Goal: Information Seeking & Learning: Learn about a topic

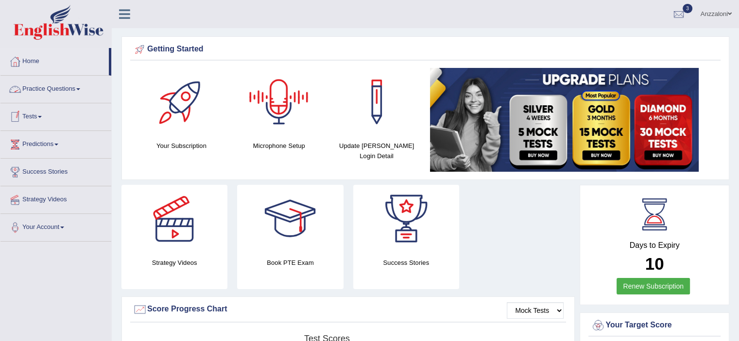
click at [33, 91] on link "Practice Questions" at bounding box center [55, 88] width 111 height 24
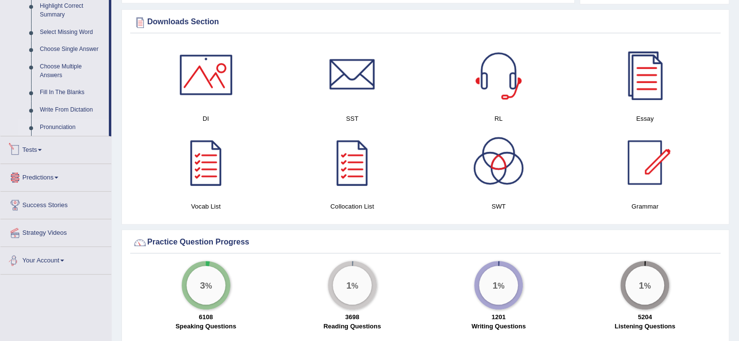
scroll to position [323, 0]
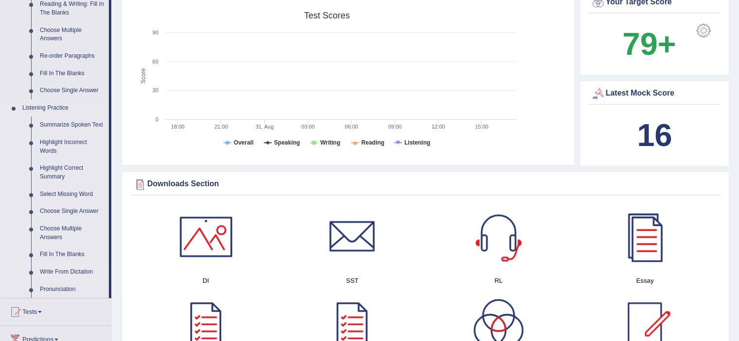
click at [65, 271] on link "Write From Dictation" at bounding box center [71, 272] width 73 height 17
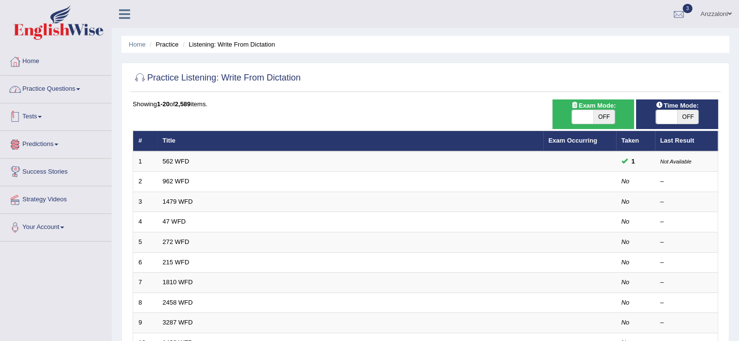
click at [35, 89] on link "Practice Questions" at bounding box center [55, 88] width 111 height 24
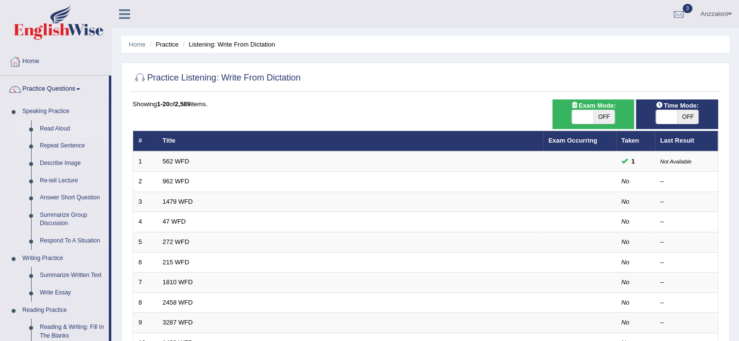
click at [61, 129] on link "Read Aloud" at bounding box center [71, 128] width 73 height 17
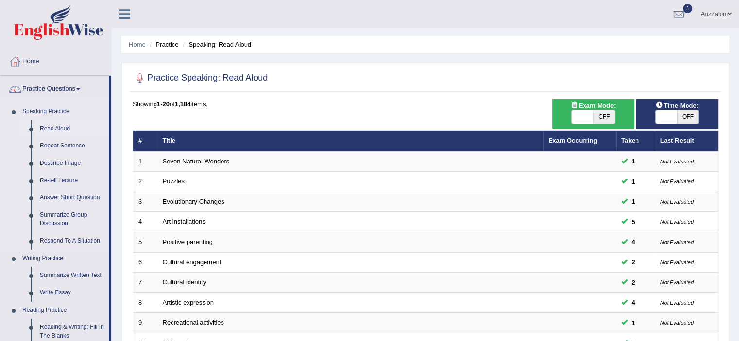
click at [52, 130] on link "Read Aloud" at bounding box center [71, 128] width 73 height 17
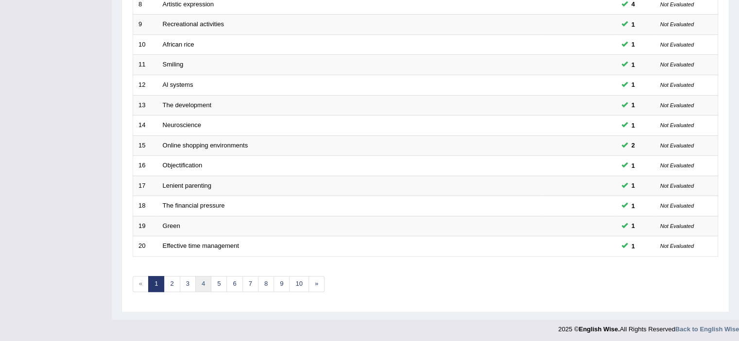
click at [199, 285] on link "4" at bounding box center [203, 284] width 16 height 16
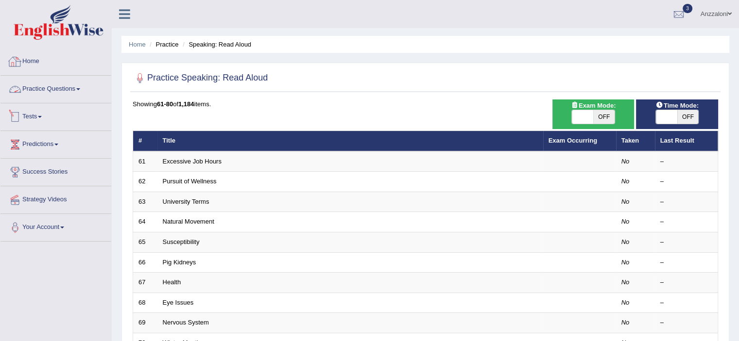
click at [41, 60] on link "Home" at bounding box center [55, 60] width 111 height 24
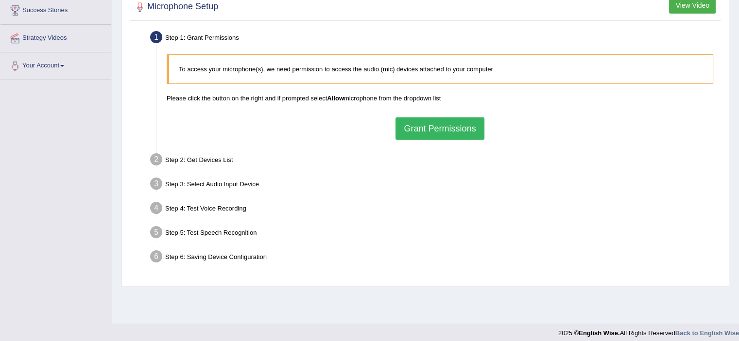
click at [455, 132] on button "Grant Permissions" at bounding box center [439, 129] width 88 height 22
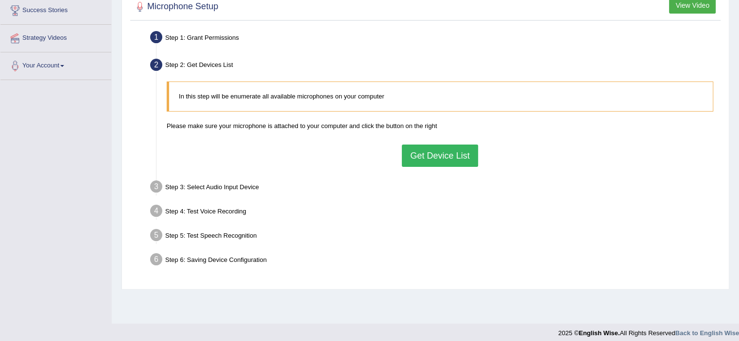
click at [431, 156] on button "Get Device List" at bounding box center [440, 156] width 76 height 22
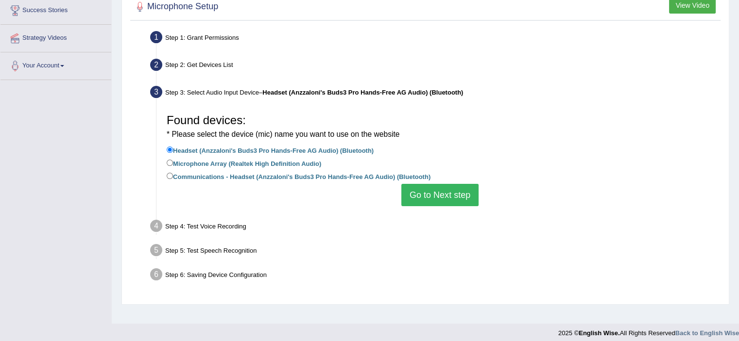
click at [458, 203] on button "Go to Next step" at bounding box center [439, 195] width 77 height 22
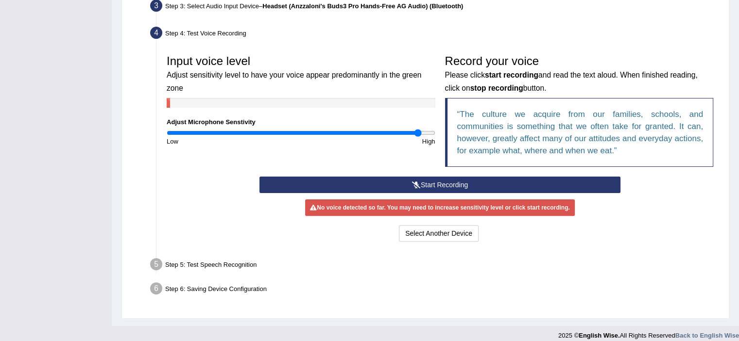
scroll to position [255, 0]
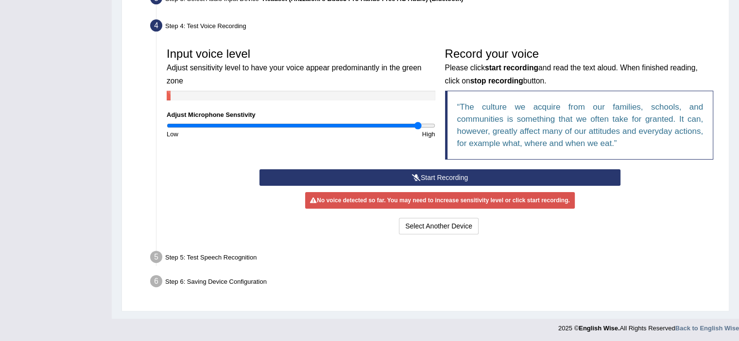
click at [442, 174] on button "Start Recording" at bounding box center [439, 177] width 361 height 17
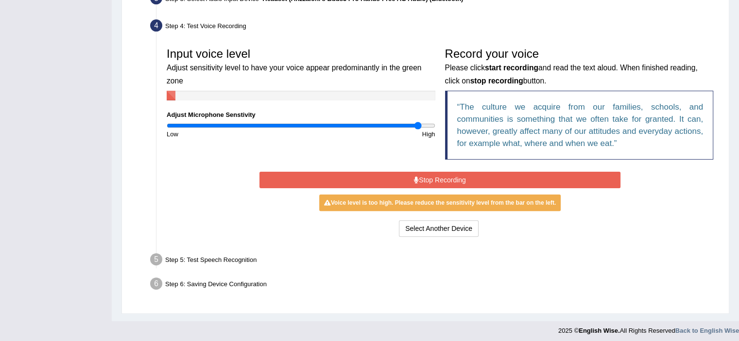
click at [442, 174] on button "Stop Recording" at bounding box center [439, 180] width 361 height 17
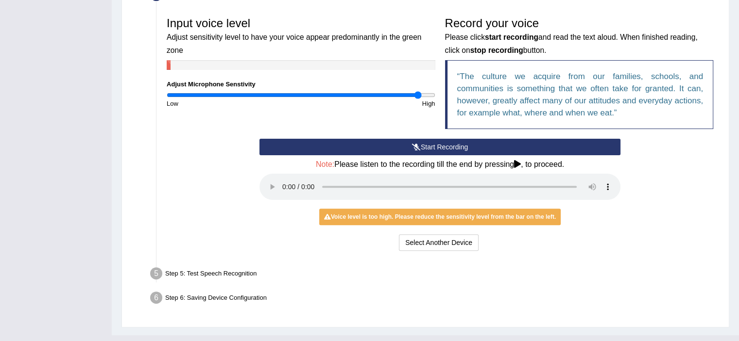
scroll to position [303, 0]
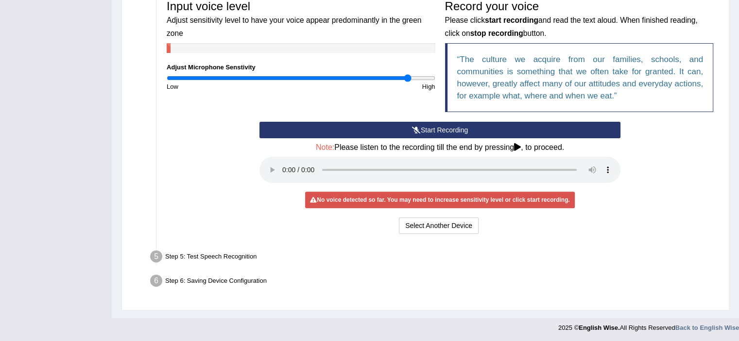
drag, startPoint x: 414, startPoint y: 75, endPoint x: 404, endPoint y: 87, distance: 15.2
click at [406, 77] on input "range" at bounding box center [301, 78] width 269 height 8
click at [417, 127] on icon at bounding box center [416, 130] width 9 height 7
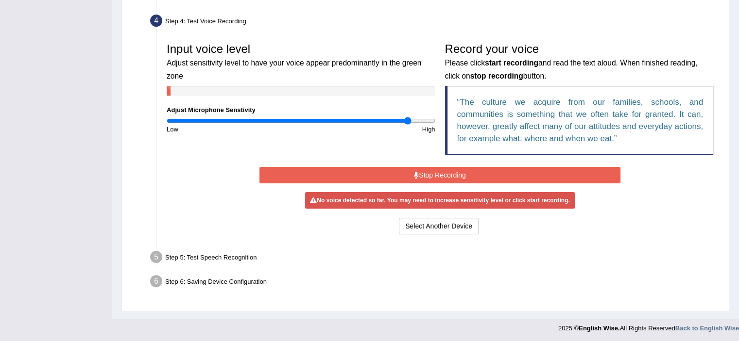
scroll to position [258, 0]
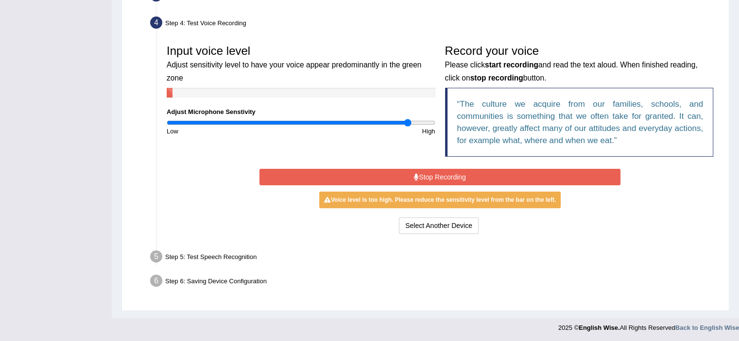
click at [433, 182] on button "Stop Recording" at bounding box center [439, 177] width 361 height 17
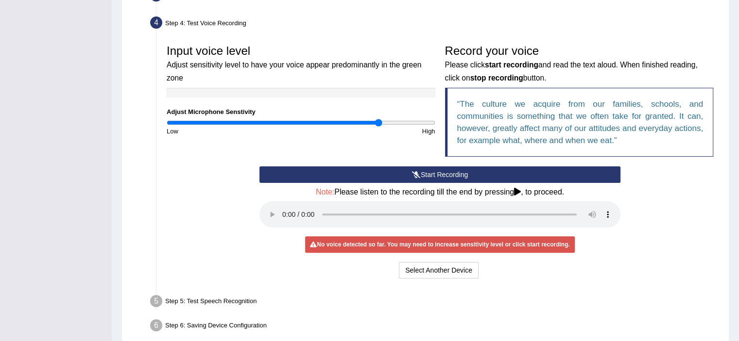
drag, startPoint x: 405, startPoint y: 120, endPoint x: 370, endPoint y: 129, distance: 36.6
click at [377, 122] on input "range" at bounding box center [301, 123] width 269 height 8
click at [393, 173] on button "Start Recording" at bounding box center [439, 175] width 361 height 17
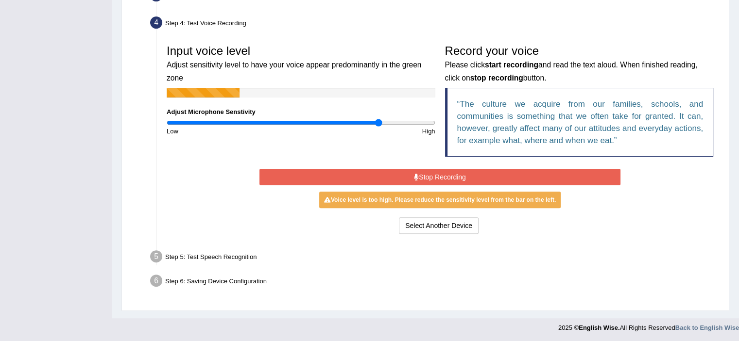
click at [395, 173] on button "Stop Recording" at bounding box center [439, 177] width 361 height 17
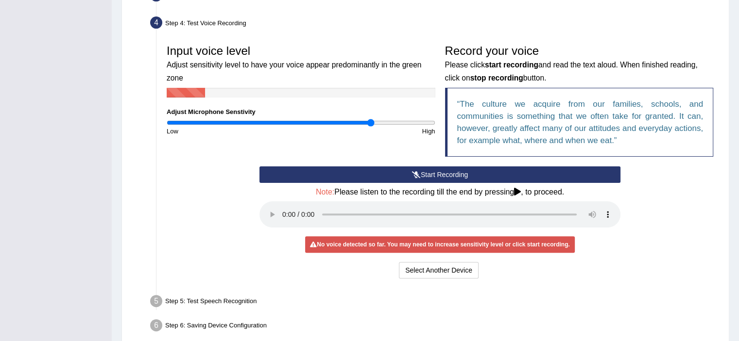
click at [371, 120] on input "range" at bounding box center [301, 123] width 269 height 8
click at [402, 170] on button "Start Recording" at bounding box center [439, 175] width 361 height 17
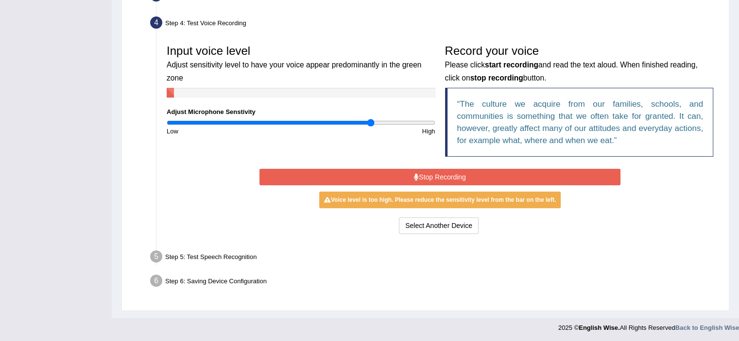
click at [403, 169] on button "Stop Recording" at bounding box center [439, 177] width 361 height 17
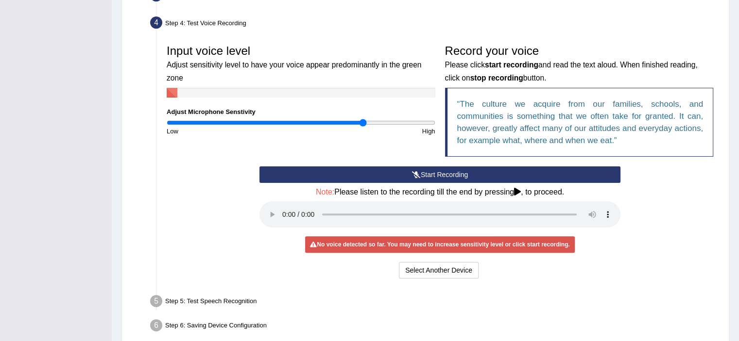
drag, startPoint x: 364, startPoint y: 124, endPoint x: 377, endPoint y: 151, distance: 30.2
type input "1.46"
click at [361, 124] on input "range" at bounding box center [301, 123] width 269 height 8
click at [427, 170] on button "Start Recording" at bounding box center [439, 175] width 361 height 17
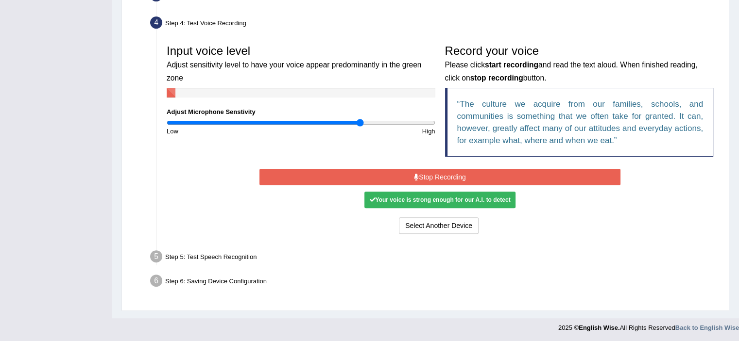
click at [427, 170] on button "Stop Recording" at bounding box center [439, 177] width 361 height 17
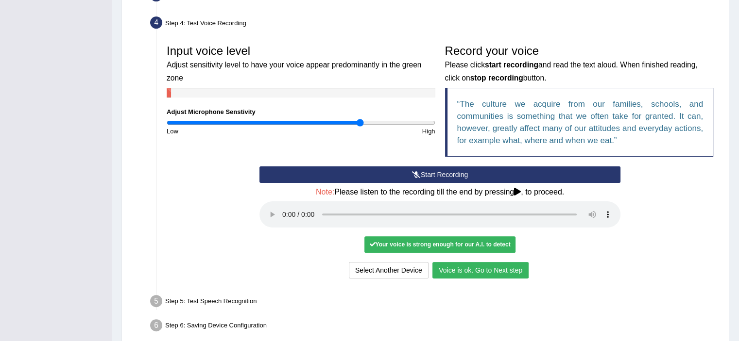
click at [463, 270] on button "Voice is ok. Go to Next step" at bounding box center [480, 270] width 96 height 17
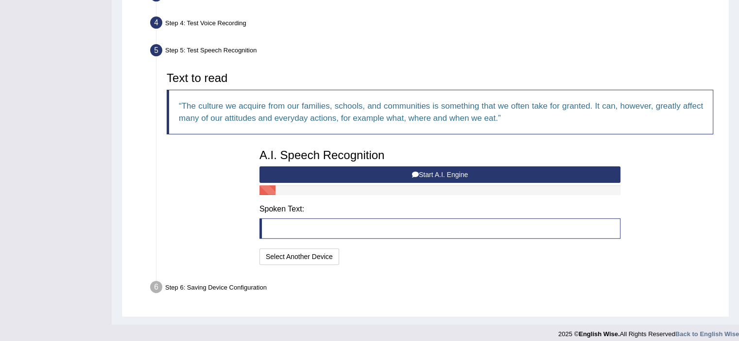
click at [394, 171] on button "Start A.I. Engine" at bounding box center [439, 175] width 361 height 17
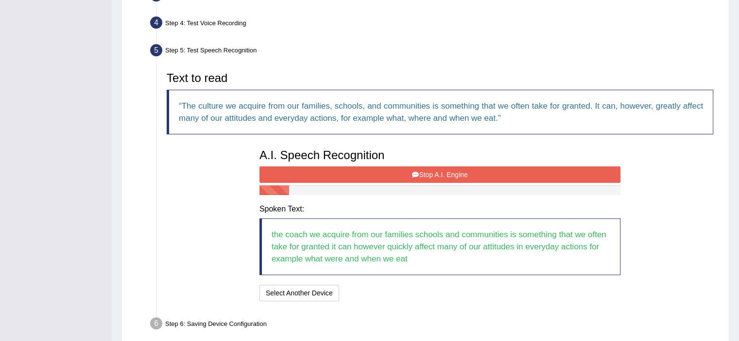
click at [394, 171] on button "Stop A.I. Engine" at bounding box center [439, 175] width 361 height 17
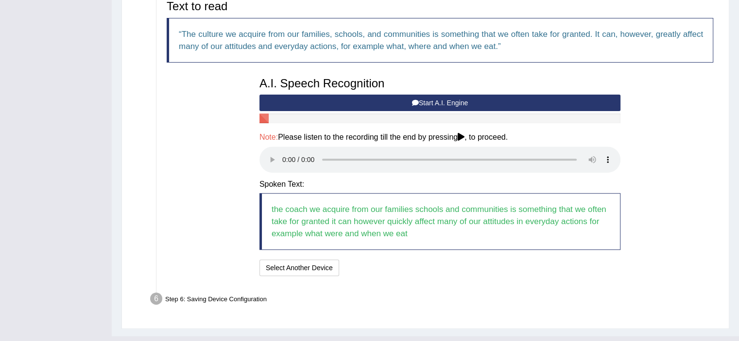
scroll to position [348, 0]
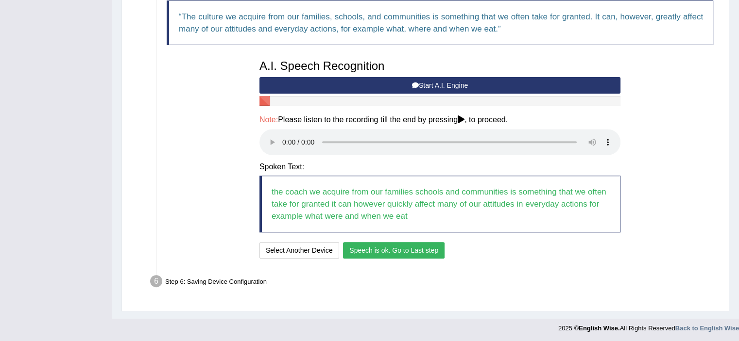
click at [378, 253] on button "Speech is ok. Go to Last step" at bounding box center [393, 250] width 101 height 17
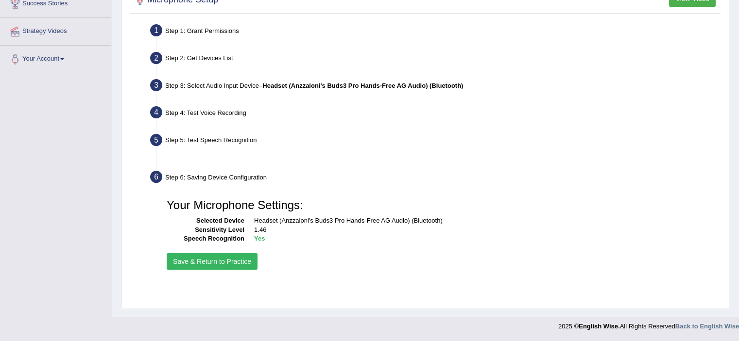
scroll to position [169, 0]
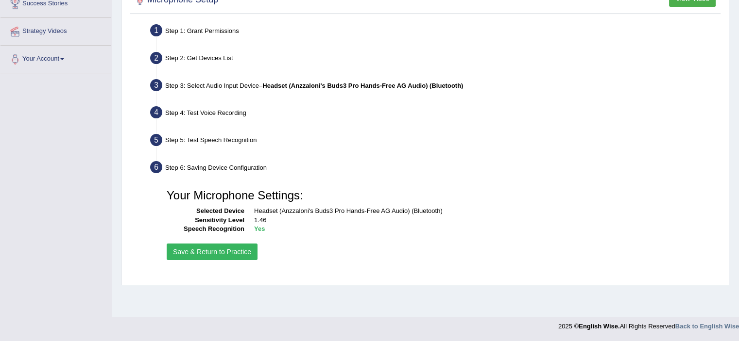
click at [214, 250] on button "Save & Return to Practice" at bounding box center [212, 252] width 91 height 17
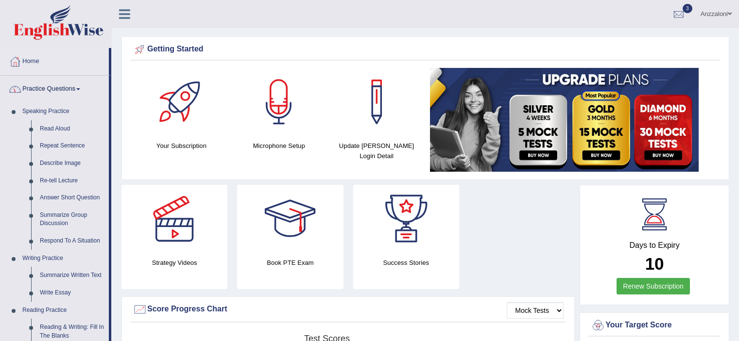
click at [47, 130] on link "Read Aloud" at bounding box center [71, 128] width 73 height 17
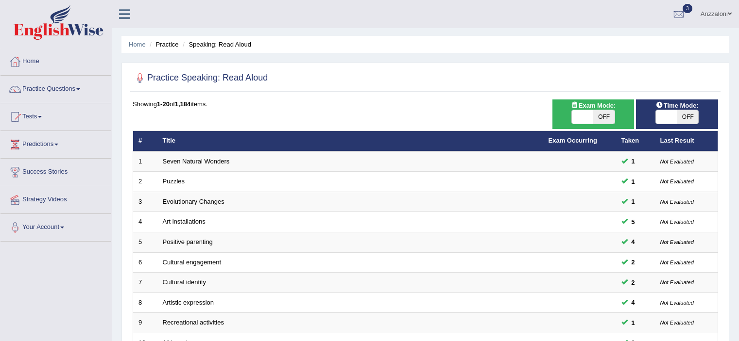
scroll to position [299, 0]
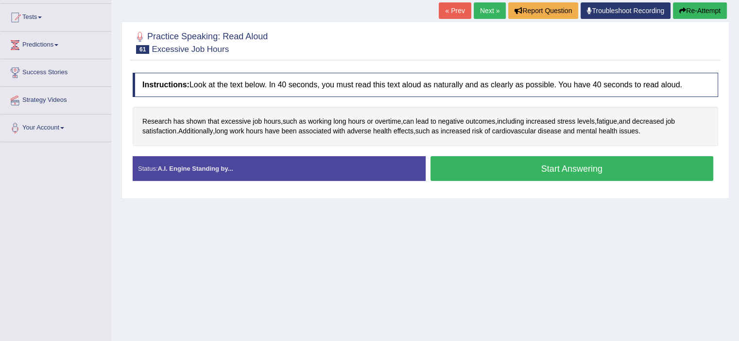
scroll to position [162, 0]
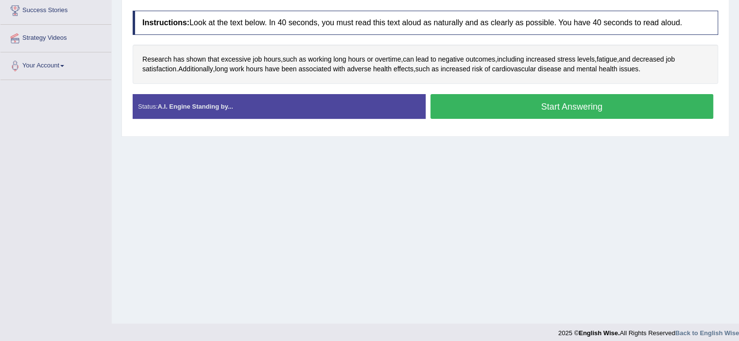
click at [481, 107] on button "Start Answering" at bounding box center [571, 106] width 283 height 25
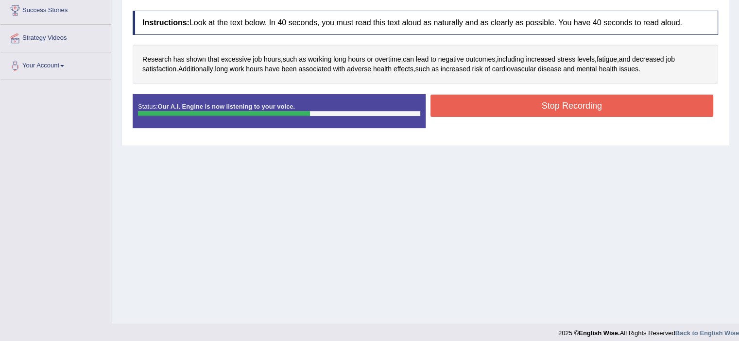
click at [480, 108] on button "Stop Recording" at bounding box center [571, 106] width 283 height 22
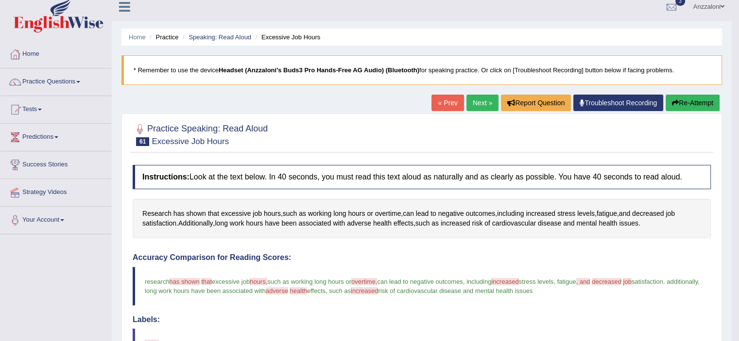
scroll to position [0, 0]
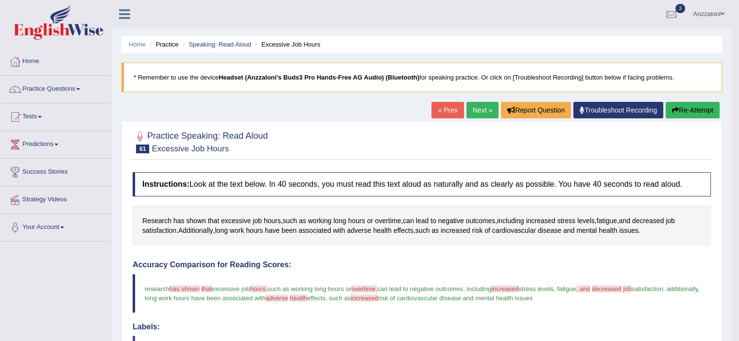
click at [474, 108] on link "Next »" at bounding box center [482, 110] width 32 height 17
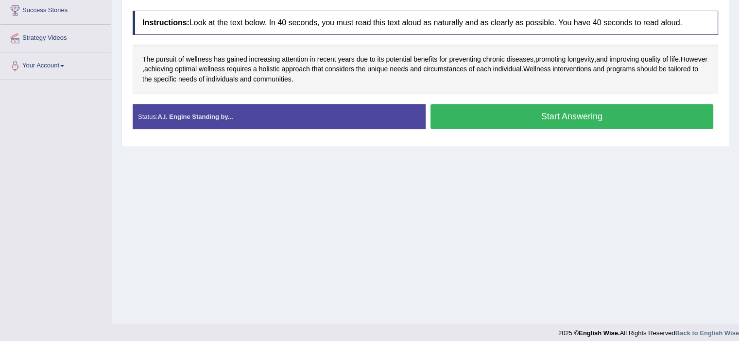
click at [491, 110] on button "Start Answering" at bounding box center [571, 116] width 283 height 25
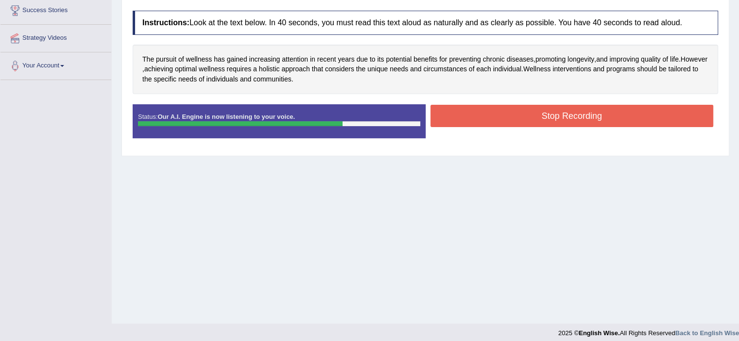
click at [491, 110] on button "Stop Recording" at bounding box center [571, 116] width 283 height 22
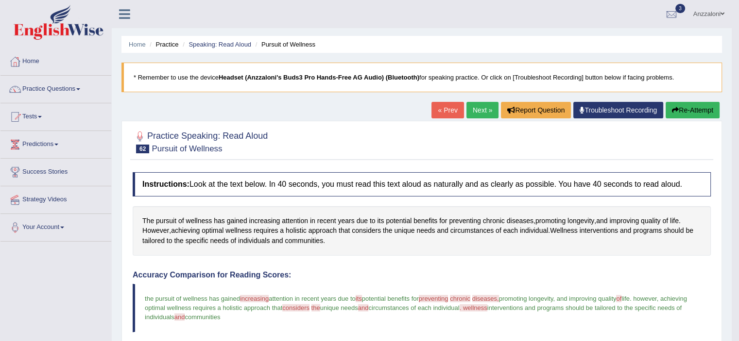
click at [486, 112] on link "Next »" at bounding box center [482, 110] width 32 height 17
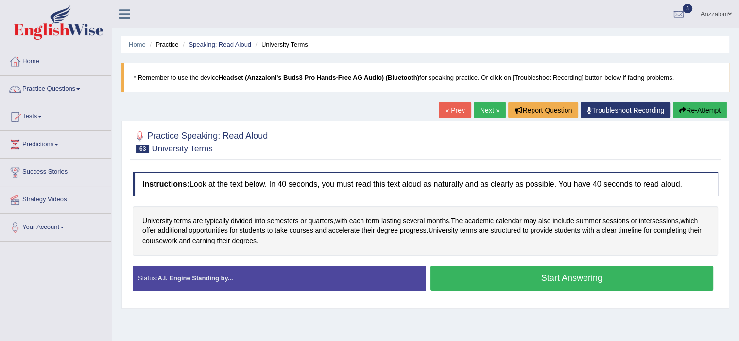
scroll to position [162, 0]
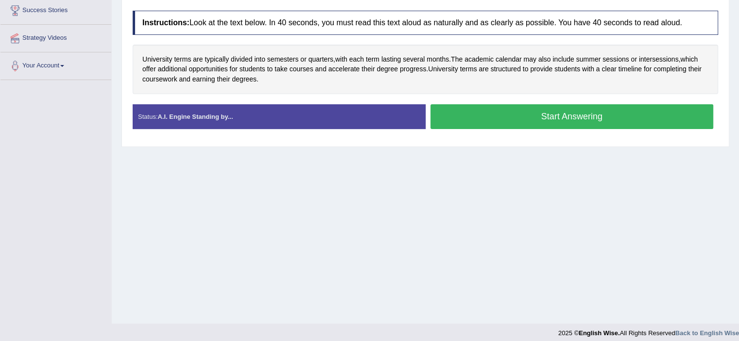
click at [499, 116] on button "Start Answering" at bounding box center [571, 116] width 283 height 25
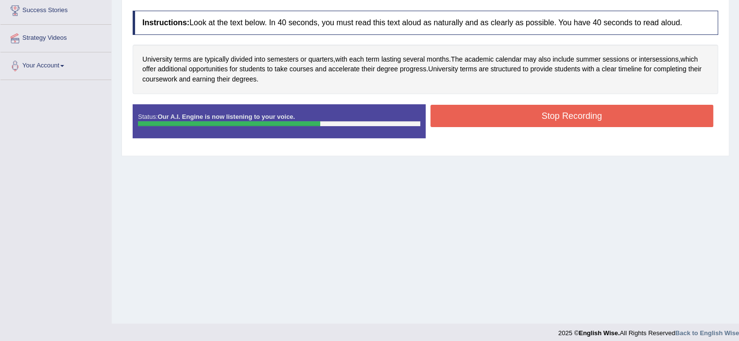
click at [544, 113] on button "Stop Recording" at bounding box center [571, 116] width 283 height 22
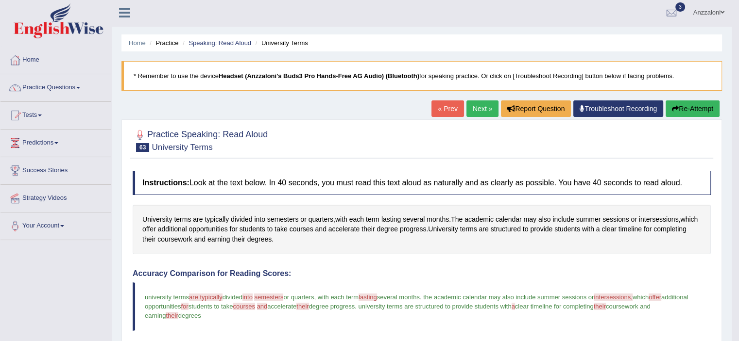
scroll to position [0, 0]
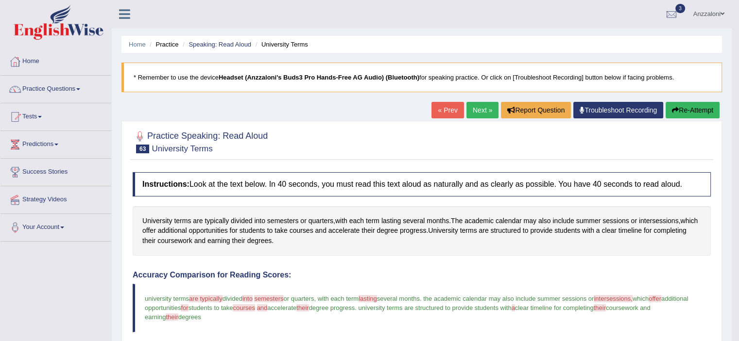
click at [474, 107] on link "Next »" at bounding box center [482, 110] width 32 height 17
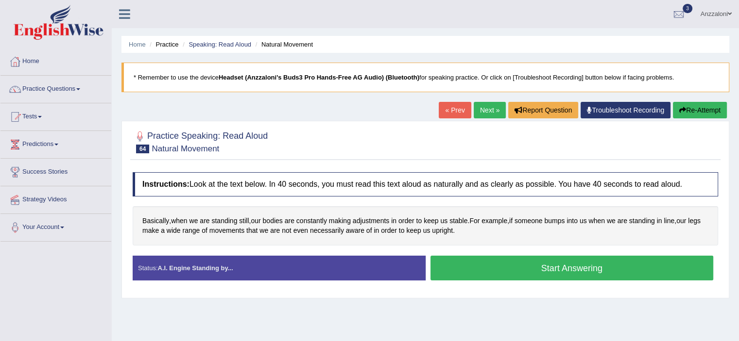
click at [527, 269] on button "Start Answering" at bounding box center [571, 268] width 283 height 25
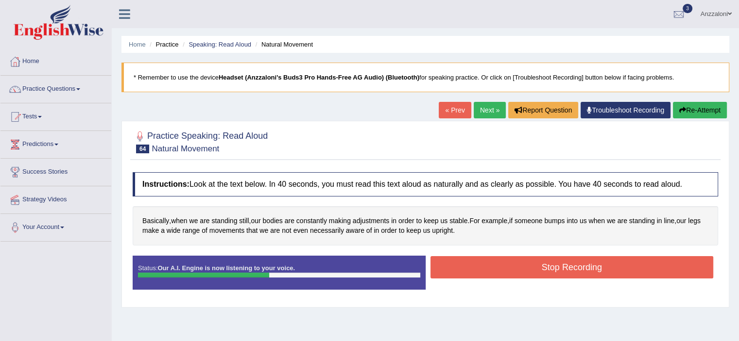
click at [542, 269] on button "Stop Recording" at bounding box center [571, 267] width 283 height 22
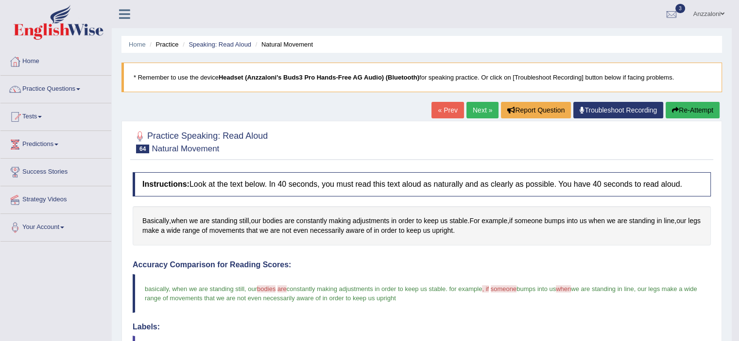
click at [478, 110] on link "Next »" at bounding box center [482, 110] width 32 height 17
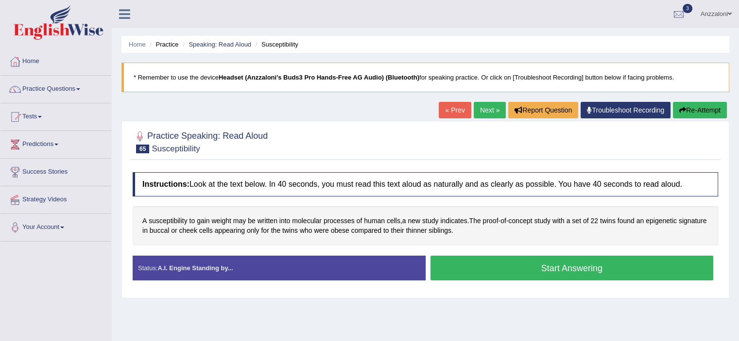
click at [545, 266] on button "Start Answering" at bounding box center [571, 268] width 283 height 25
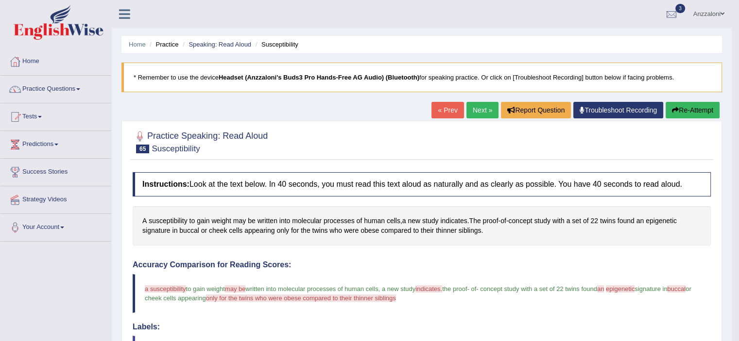
click at [472, 108] on link "Next »" at bounding box center [482, 110] width 32 height 17
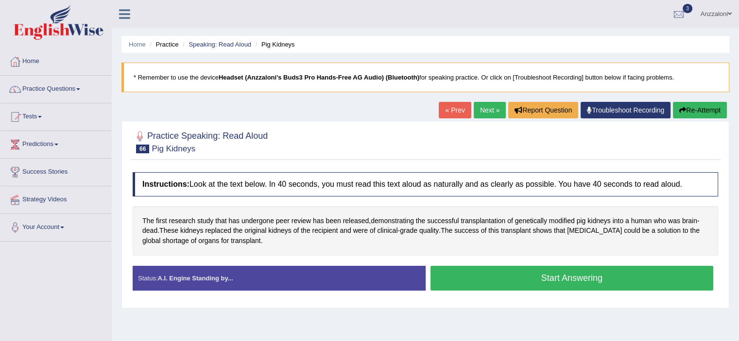
click at [515, 279] on button "Start Answering" at bounding box center [571, 278] width 283 height 25
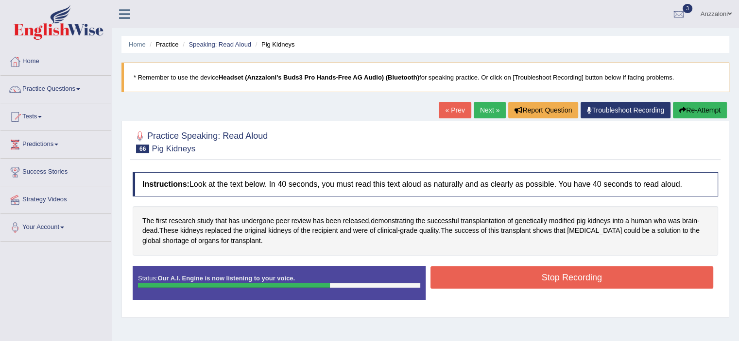
click at [515, 279] on button "Stop Recording" at bounding box center [571, 278] width 283 height 22
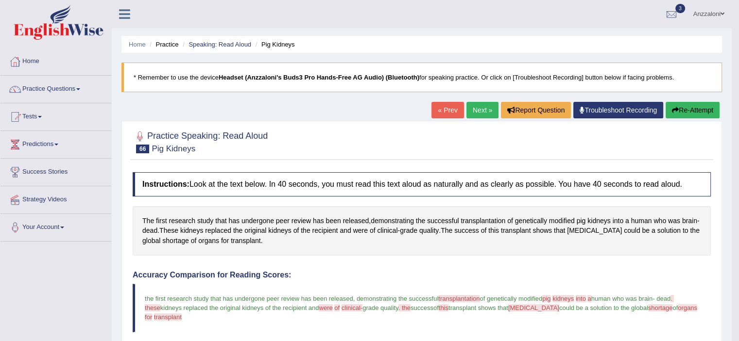
click at [479, 107] on link "Next »" at bounding box center [482, 110] width 32 height 17
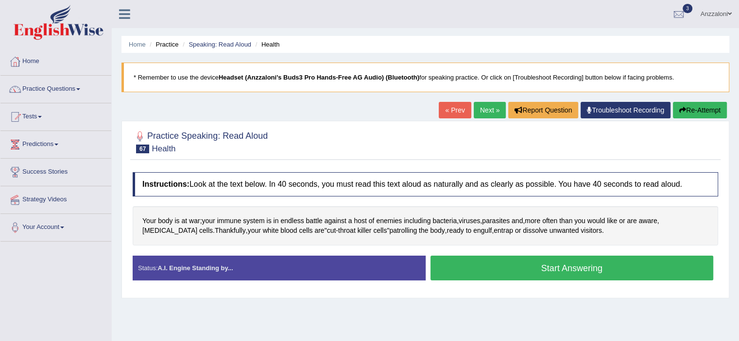
click at [587, 264] on button "Start Answering" at bounding box center [571, 268] width 283 height 25
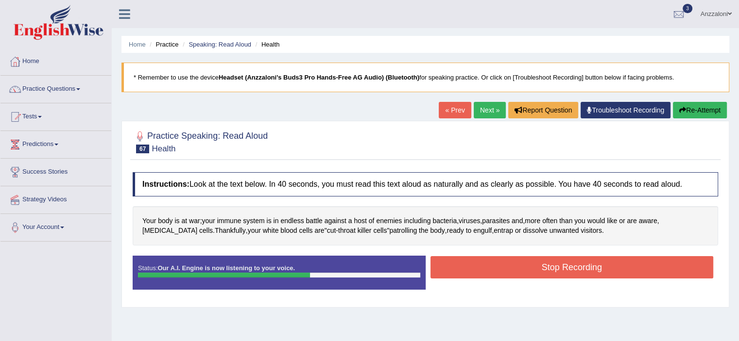
click at [588, 265] on button "Stop Recording" at bounding box center [571, 267] width 283 height 22
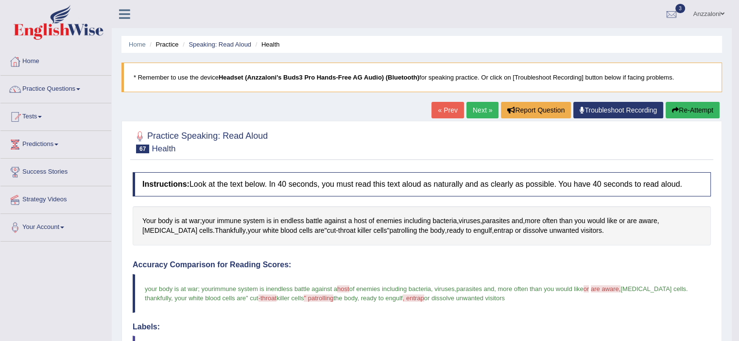
click at [483, 109] on link "Next »" at bounding box center [482, 110] width 32 height 17
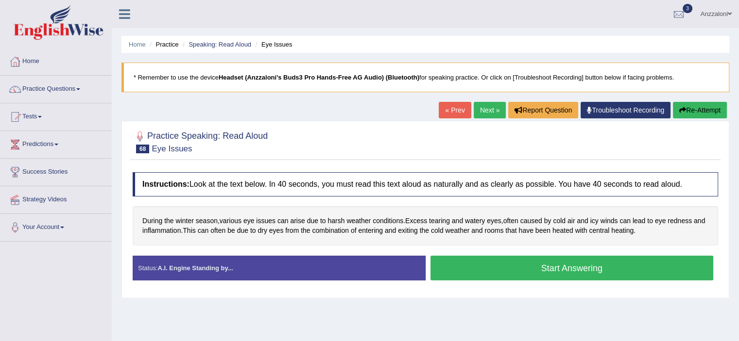
click at [552, 265] on button "Start Answering" at bounding box center [571, 268] width 283 height 25
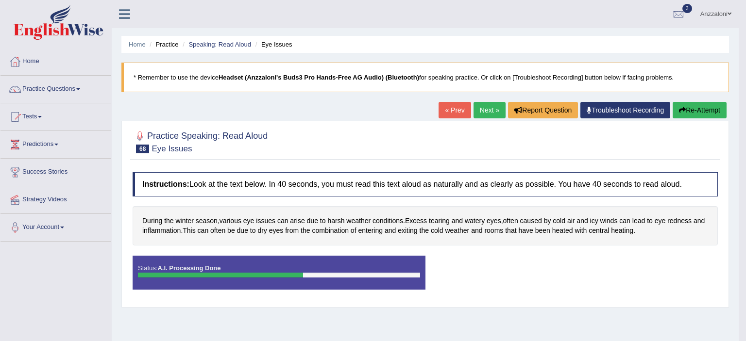
click at [551, 265] on div "Status: A.I. Processing Done Start Answering Stop Recording" at bounding box center [425, 278] width 585 height 44
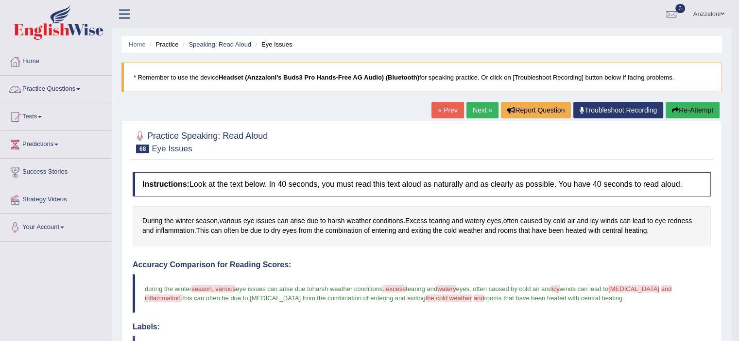
click at [35, 91] on link "Practice Questions" at bounding box center [55, 88] width 111 height 24
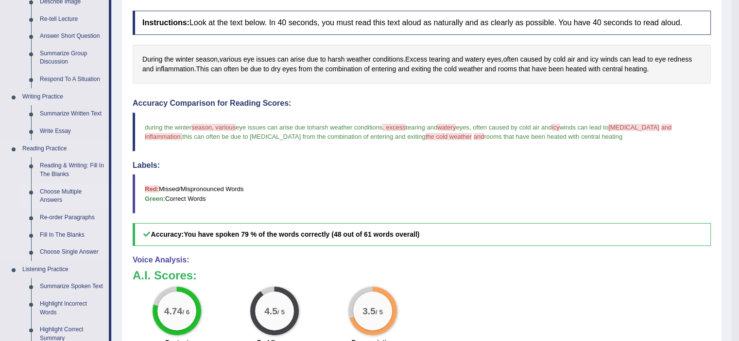
scroll to position [323, 0]
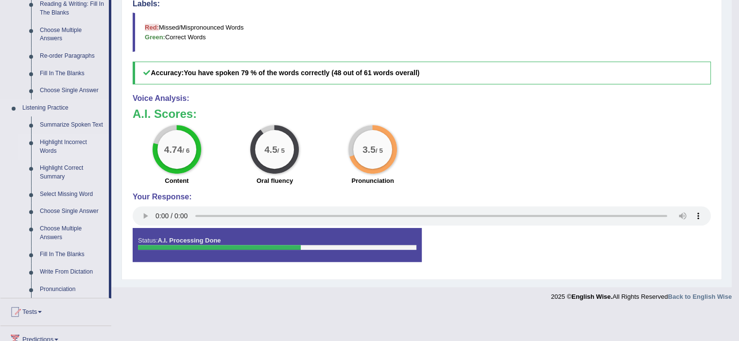
click at [55, 143] on link "Highlight Incorrect Words" at bounding box center [71, 147] width 73 height 26
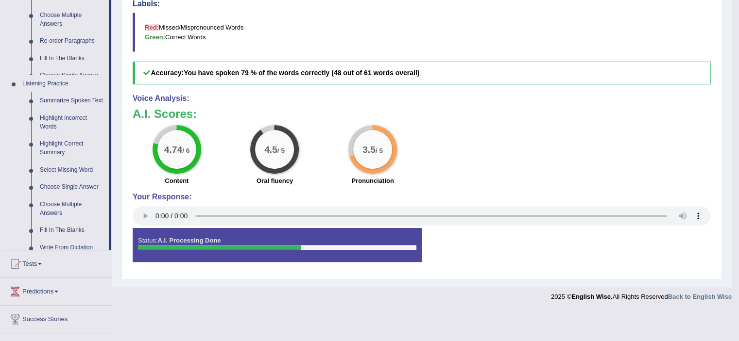
scroll to position [292, 0]
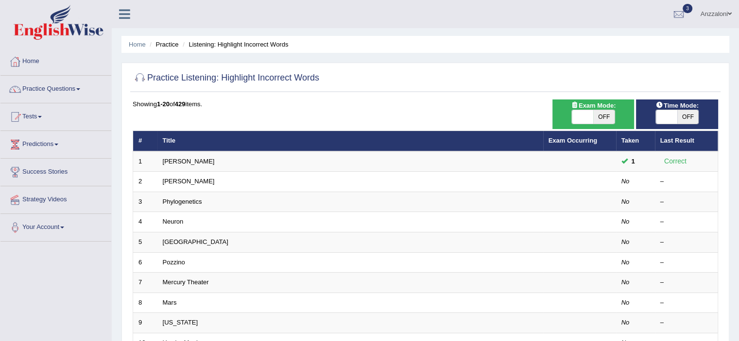
click at [171, 200] on link "Phylogenetics" at bounding box center [182, 201] width 39 height 7
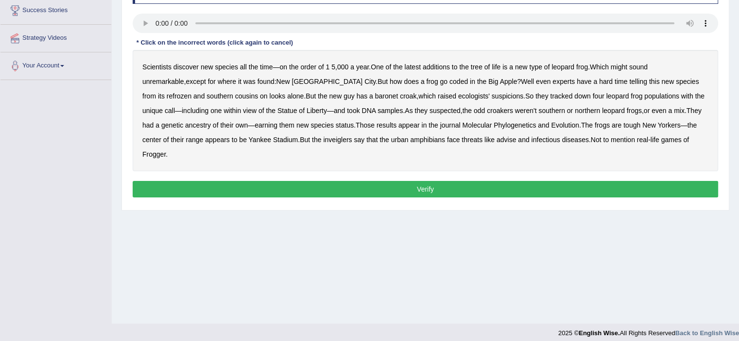
click at [449, 82] on b "coded" at bounding box center [458, 82] width 18 height 8
click at [191, 92] on b "refrozen" at bounding box center [179, 96] width 25 height 8
click at [323, 141] on b "inveiglers" at bounding box center [337, 140] width 29 height 8
click at [496, 139] on b "advise" at bounding box center [505, 140] width 19 height 8
click at [632, 181] on button "Verify" at bounding box center [425, 189] width 585 height 17
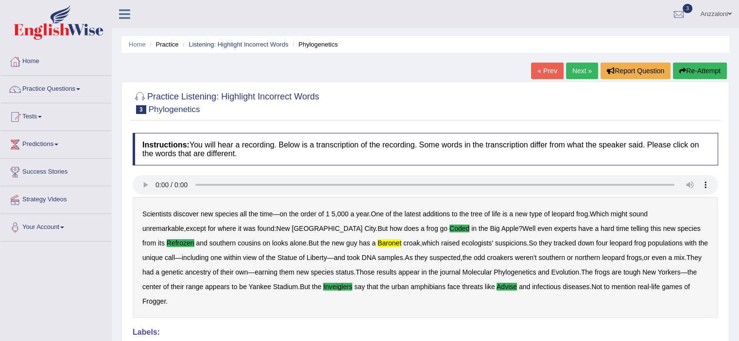
click at [568, 71] on link "Next »" at bounding box center [582, 71] width 32 height 17
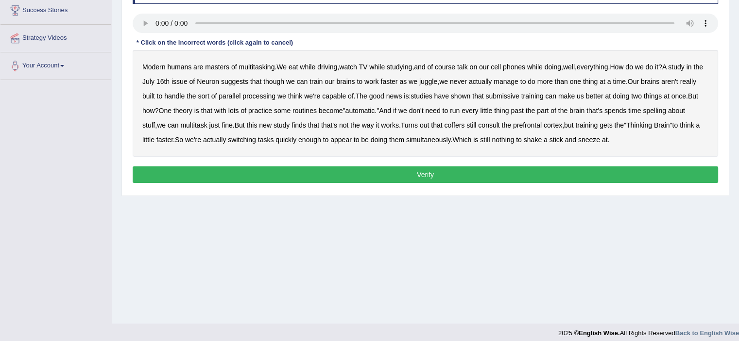
click at [276, 167] on button "Verify" at bounding box center [425, 175] width 585 height 17
drag, startPoint x: 456, startPoint y: 250, endPoint x: 366, endPoint y: 205, distance: 101.0
click at [451, 248] on div "Home Practice Listening: Highlight Incorrect Words Neuron « Prev Next » Report …" at bounding box center [425, 81] width 627 height 486
click at [519, 94] on b "submissive" at bounding box center [502, 96] width 34 height 8
click at [665, 109] on b "spelling" at bounding box center [653, 111] width 23 height 8
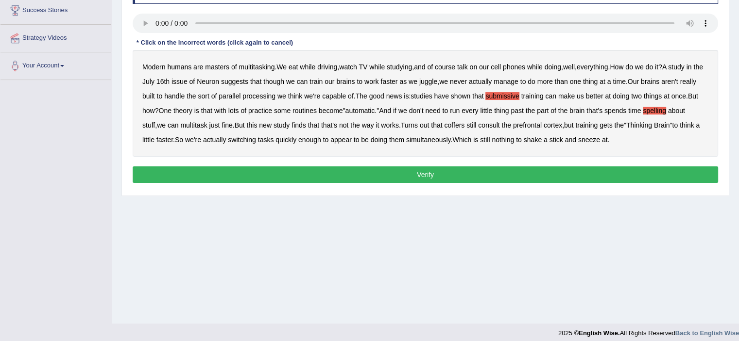
click at [464, 126] on b "coffers" at bounding box center [454, 125] width 20 height 8
click at [427, 172] on button "Verify" at bounding box center [425, 175] width 585 height 17
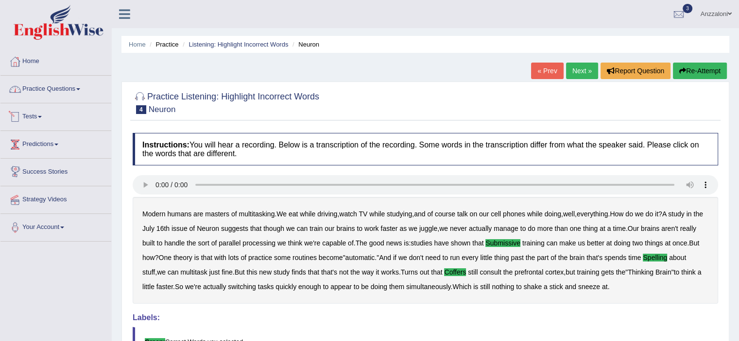
click at [46, 87] on link "Practice Questions" at bounding box center [55, 88] width 111 height 24
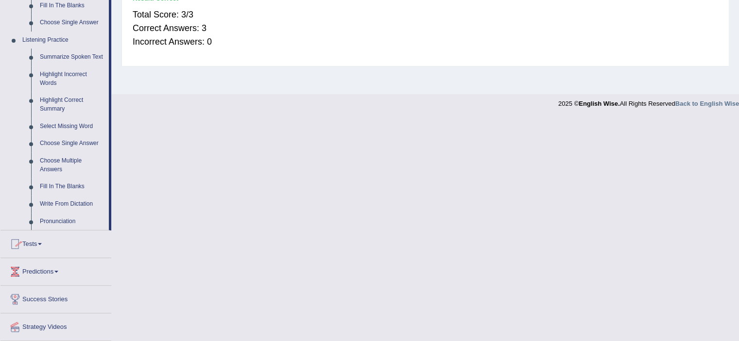
scroll to position [419, 0]
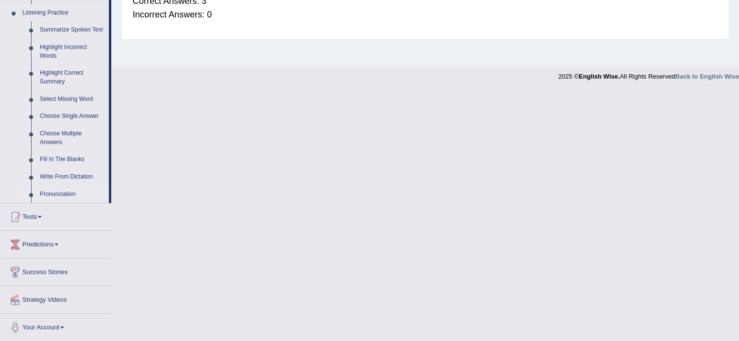
click at [63, 195] on link "Pronunciation" at bounding box center [71, 194] width 73 height 17
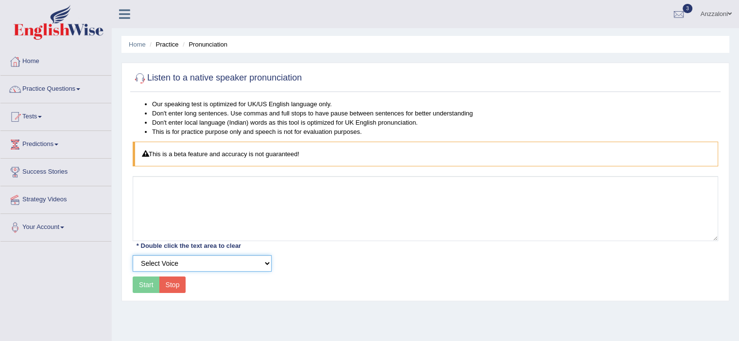
click at [170, 260] on select "Select Voice" at bounding box center [202, 263] width 139 height 17
click at [133, 255] on select "Select Voice" at bounding box center [202, 263] width 139 height 17
click at [147, 282] on div "Start Stop" at bounding box center [159, 285] width 53 height 17
click at [149, 285] on div "Start Stop" at bounding box center [159, 285] width 53 height 17
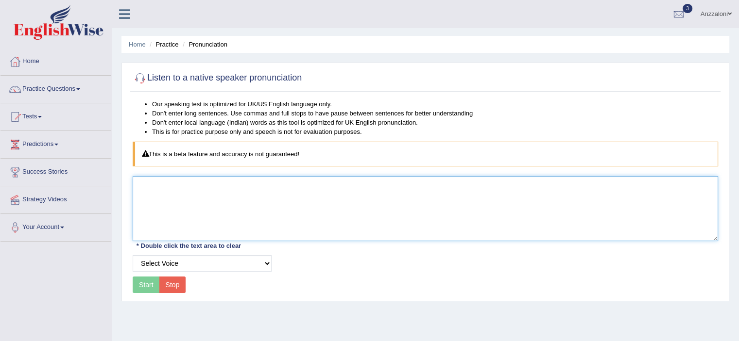
click at [218, 190] on textarea at bounding box center [425, 208] width 585 height 65
type textarea "Hey"
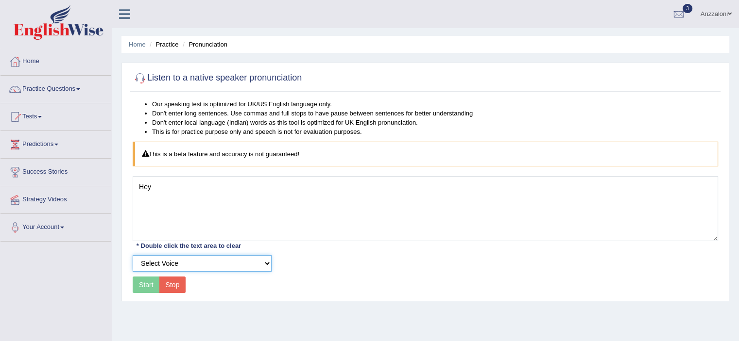
click at [236, 259] on select "Select Voice" at bounding box center [202, 263] width 139 height 17
click at [133, 255] on select "Select Voice" at bounding box center [202, 263] width 139 height 17
click at [142, 285] on div "Start Stop" at bounding box center [159, 285] width 53 height 17
click at [182, 167] on div "Our speaking test is optimized for UK/US English language only. Don't enter lon…" at bounding box center [425, 198] width 590 height 197
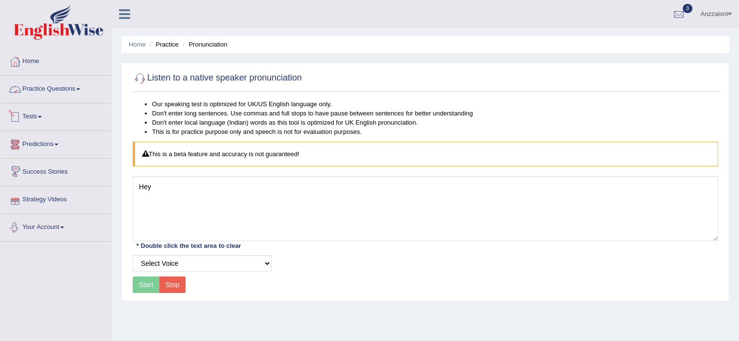
click at [51, 94] on link "Practice Questions" at bounding box center [55, 88] width 111 height 24
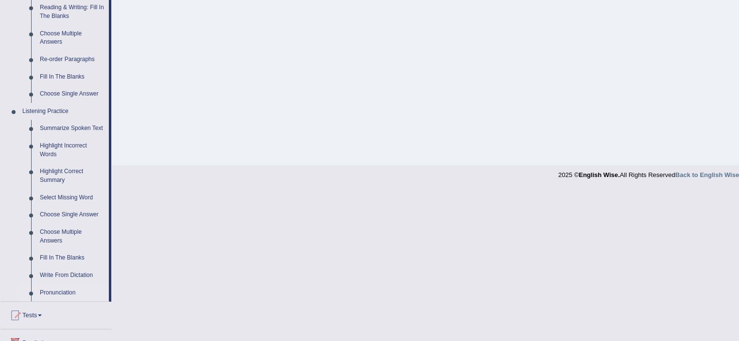
scroll to position [323, 0]
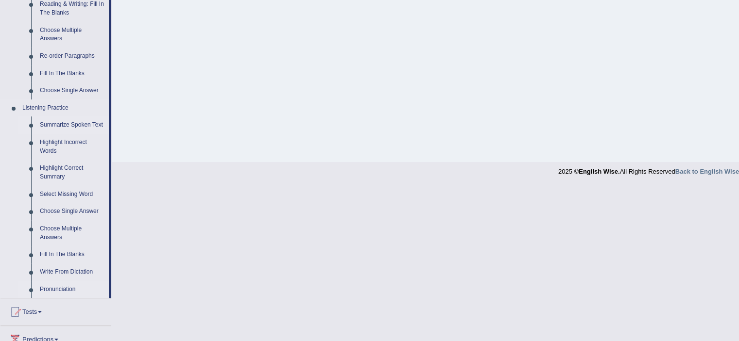
click at [75, 125] on link "Summarize Spoken Text" at bounding box center [71, 125] width 73 height 17
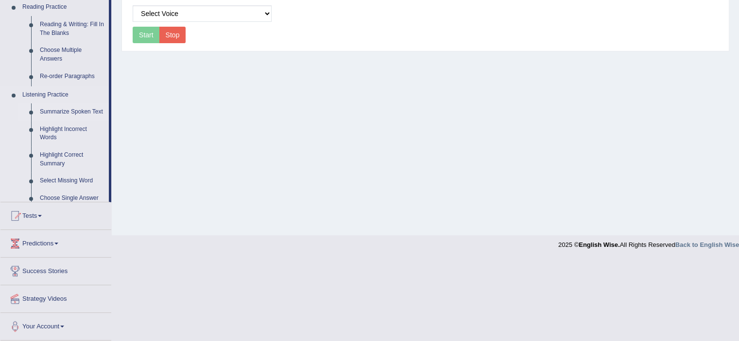
scroll to position [169, 0]
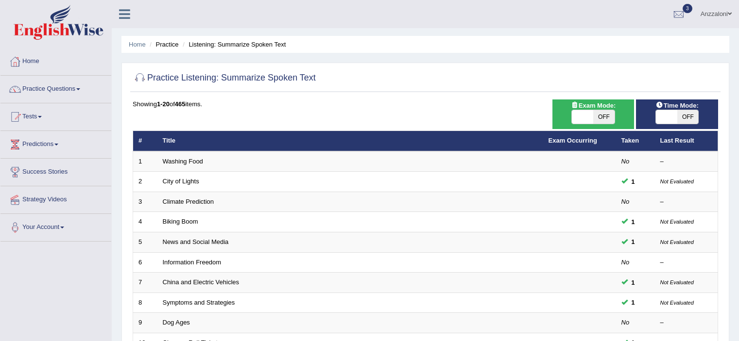
scroll to position [299, 0]
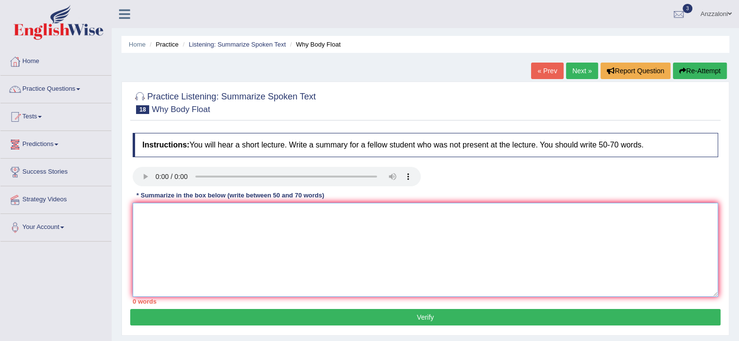
click at [141, 217] on textarea at bounding box center [425, 250] width 585 height 94
click at [176, 213] on textarea "The speaker provides a brief information on "Why body floats". Firstly, the spe…" at bounding box center [425, 250] width 585 height 94
click at [210, 215] on textarea "The speakersd provides a brief information on "Why body floats". Firstly, the s…" at bounding box center [425, 250] width 585 height 94
click at [364, 214] on textarea "The speakersd provide a brief information on "Why body floats". Firstly, the sp…" at bounding box center [425, 250] width 585 height 94
drag, startPoint x: 522, startPoint y: 207, endPoint x: 415, endPoint y: 216, distance: 107.2
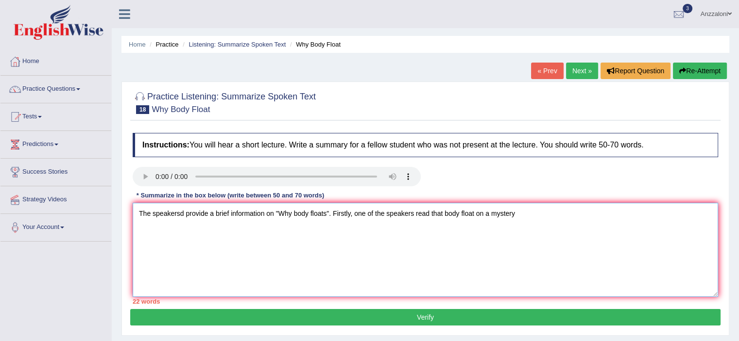
click at [417, 218] on textarea "The speakersd provide a brief information on "Why body floats". Firstly, one of…" at bounding box center [425, 250] width 585 height 94
click at [486, 213] on textarea "The speakersd provide a brief information on "Why body floats". Firstly, one of…" at bounding box center [425, 250] width 585 height 94
click at [525, 209] on textarea "The speakersd provide a brief information on "Why body floats". Firstly, one of…" at bounding box center [425, 250] width 585 height 94
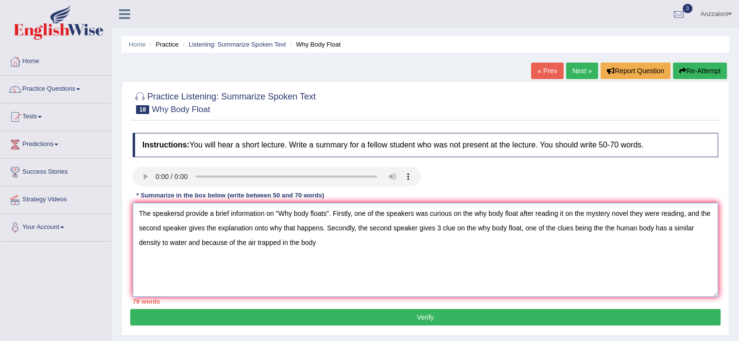
drag, startPoint x: 199, startPoint y: 243, endPoint x: 186, endPoint y: 243, distance: 12.6
click at [186, 243] on textarea "The speakersd provide a brief information on "Why body floats". Firstly, one of…" at bounding box center [425, 250] width 585 height 94
click at [350, 242] on textarea "The speakersd provide a brief information on "Why body floats". Firstly, one of…" at bounding box center [425, 250] width 585 height 94
drag, startPoint x: 682, startPoint y: 212, endPoint x: 626, endPoint y: 211, distance: 55.9
click at [626, 211] on textarea "The speakersd provide a brief information on "Why body floats". Firstly, one of…" at bounding box center [425, 250] width 585 height 94
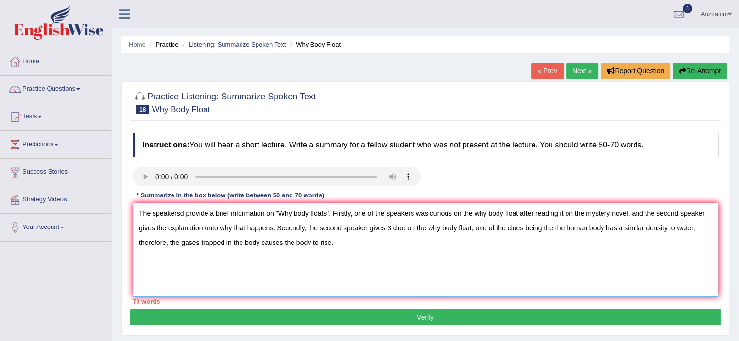
drag, startPoint x: 584, startPoint y: 214, endPoint x: 560, endPoint y: 214, distance: 24.3
click at [560, 214] on textarea "The speakersd provide a brief information on "Why body floats". Firstly, one of…" at bounding box center [425, 250] width 585 height 94
drag, startPoint x: 453, startPoint y: 212, endPoint x: 415, endPoint y: 218, distance: 37.8
click at [415, 217] on textarea "The speakersd provide a brief information on "Why body floats". Firstly, one of…" at bounding box center [425, 250] width 585 height 94
drag, startPoint x: 174, startPoint y: 227, endPoint x: 186, endPoint y: 229, distance: 12.2
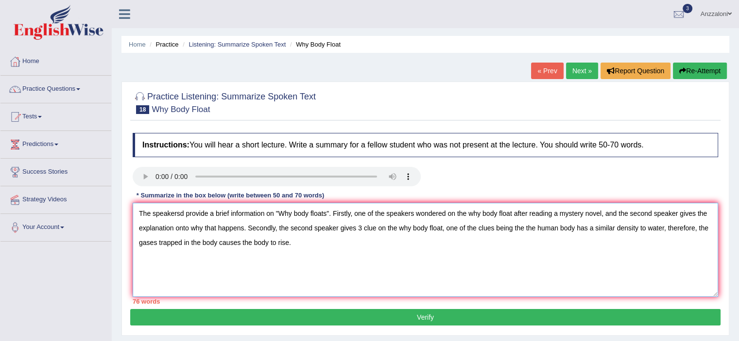
click at [186, 229] on textarea "The speakersd provide a brief information on "Why body floats". Firstly, one of…" at bounding box center [425, 250] width 585 height 94
click at [305, 229] on textarea "The speakersd provide a brief information on "Why body floats". Firstly, one of…" at bounding box center [425, 250] width 585 height 94
drag, startPoint x: 410, startPoint y: 228, endPoint x: 389, endPoint y: 231, distance: 20.6
click at [390, 231] on textarea "The speakersd provide a brief information on "Why body floats". Firstly, one of…" at bounding box center [425, 250] width 585 height 94
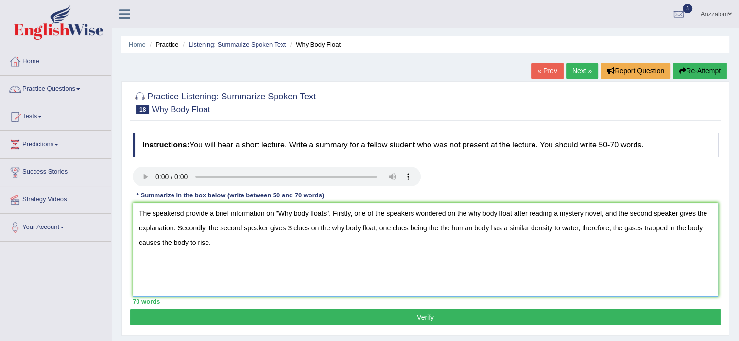
drag, startPoint x: 407, startPoint y: 229, endPoint x: 405, endPoint y: 221, distance: 8.5
click at [407, 227] on textarea "The speakersd provide a brief information on "Why body floats". Firstly, one of…" at bounding box center [425, 250] width 585 height 94
drag, startPoint x: 447, startPoint y: 228, endPoint x: 436, endPoint y: 228, distance: 10.7
click at [436, 228] on textarea "The speakersd provide a brief information on "Why body floats". Firstly, one of…" at bounding box center [425, 250] width 585 height 94
type textarea "The speakersd provide a brief information on "Why body floats". Firstly, one of…"
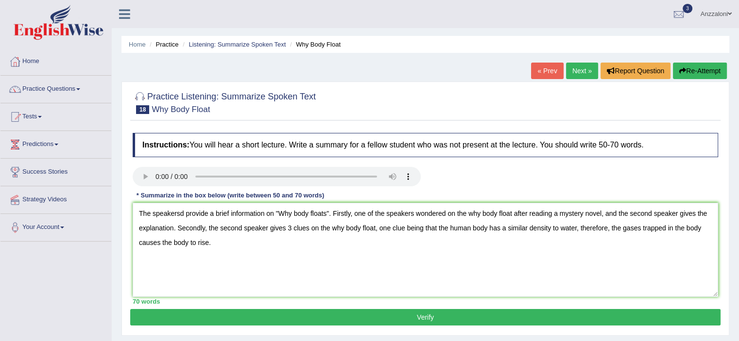
click at [433, 320] on button "Verify" at bounding box center [425, 317] width 590 height 17
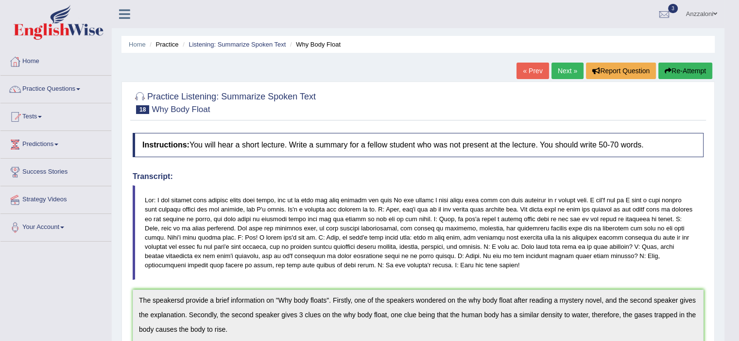
click at [552, 69] on link "Next »" at bounding box center [567, 71] width 32 height 17
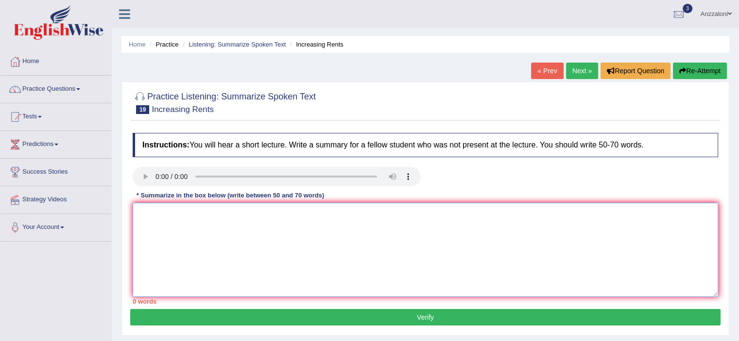
drag, startPoint x: 193, startPoint y: 223, endPoint x: 183, endPoint y: 218, distance: 11.1
click at [186, 219] on textarea at bounding box center [425, 250] width 585 height 94
drag, startPoint x: 352, startPoint y: 213, endPoint x: 362, endPoint y: 205, distance: 12.8
click at [353, 212] on textarea "The speaker provides brief information on the "Increase of rent". Firstly it is…" at bounding box center [425, 250] width 585 height 94
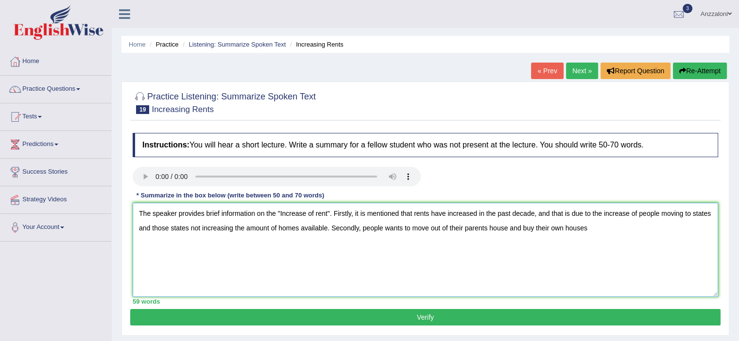
click at [361, 228] on textarea "The speaker provides brief information on the "Increase of rent". Firstly, it i…" at bounding box center [425, 250] width 585 height 94
click at [420, 227] on textarea "The speaker provides brief information on the "Increase of rent". Firstly, it i…" at bounding box center [425, 250] width 585 height 94
click at [498, 228] on textarea "The speaker provides brief information on the "Increase of rent". Firstly, it i…" at bounding box center [425, 250] width 585 height 94
click at [604, 229] on textarea "The speaker provides brief information on the "Increase of rent". Firstly, it i…" at bounding box center [425, 250] width 585 height 94
drag, startPoint x: 635, startPoint y: 258, endPoint x: 633, endPoint y: 227, distance: 31.6
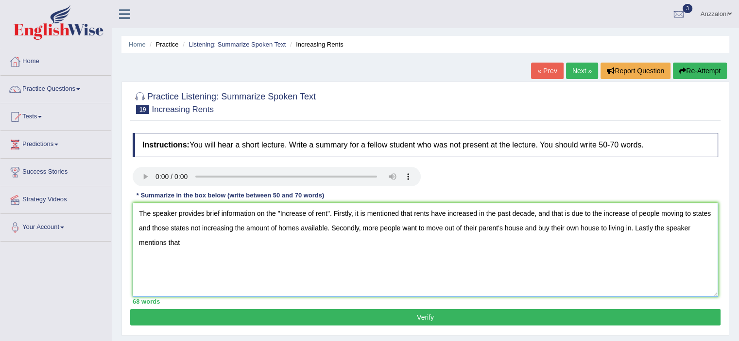
click at [633, 227] on textarea "The speaker provides brief information on the "Increase of rent". Firstly, it i…" at bounding box center [425, 250] width 585 height 94
drag, startPoint x: 363, startPoint y: 214, endPoint x: 357, endPoint y: 218, distance: 7.3
click at [354, 213] on textarea "The speaker provides brief information on the "Increase of rent". Firstly, it i…" at bounding box center [425, 250] width 585 height 94
click at [355, 229] on textarea "The speaker provides brief information on the "Increase of rent". Firstly, the …" at bounding box center [425, 250] width 585 height 94
type textarea "The speaker provides brief information on the "Increase of rent". Firstly, the …"
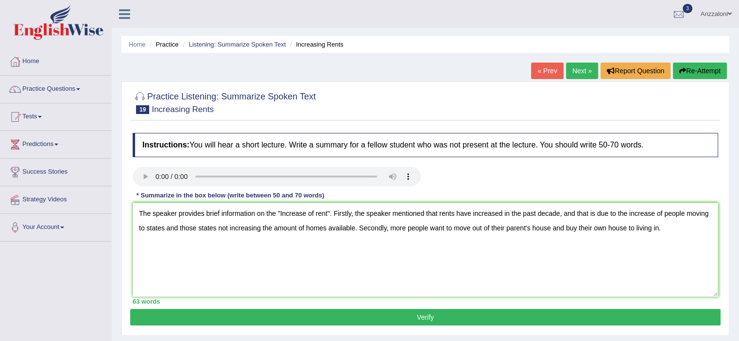
drag, startPoint x: 496, startPoint y: 316, endPoint x: 506, endPoint y: 236, distance: 80.2
click at [498, 316] on button "Verify" at bounding box center [425, 317] width 590 height 17
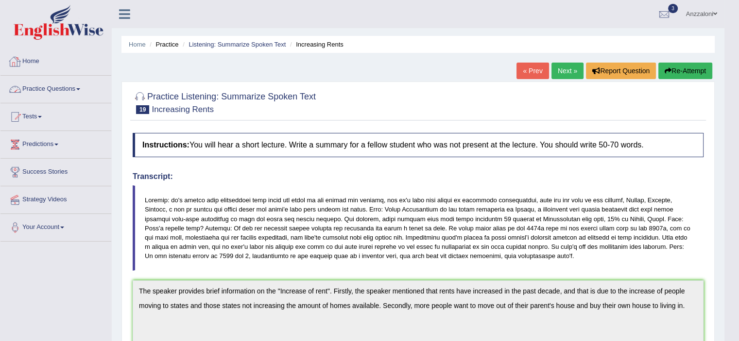
click at [33, 84] on link "Practice Questions" at bounding box center [55, 88] width 111 height 24
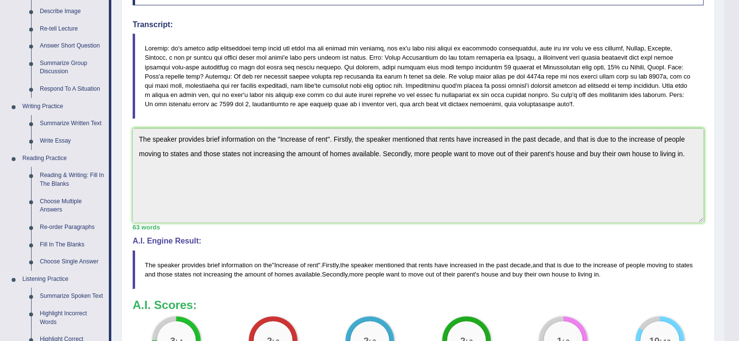
scroll to position [323, 0]
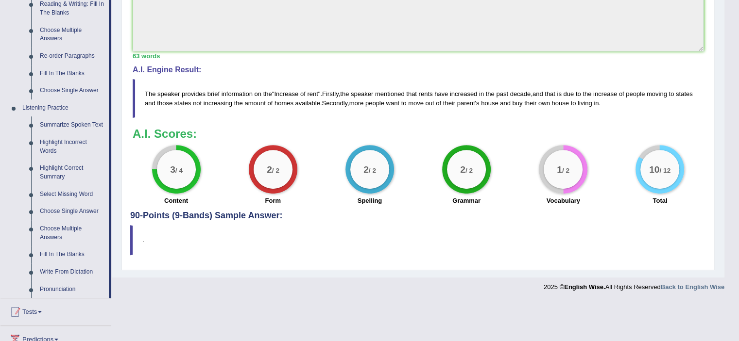
drag, startPoint x: 33, startPoint y: 309, endPoint x: 34, endPoint y: 303, distance: 6.4
click at [33, 308] on link "Tests" at bounding box center [55, 311] width 111 height 24
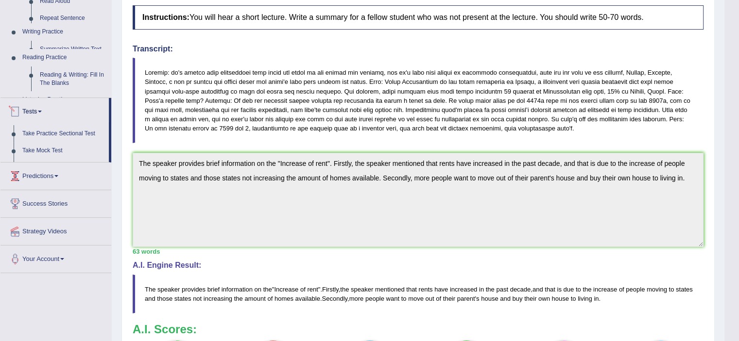
scroll to position [126, 0]
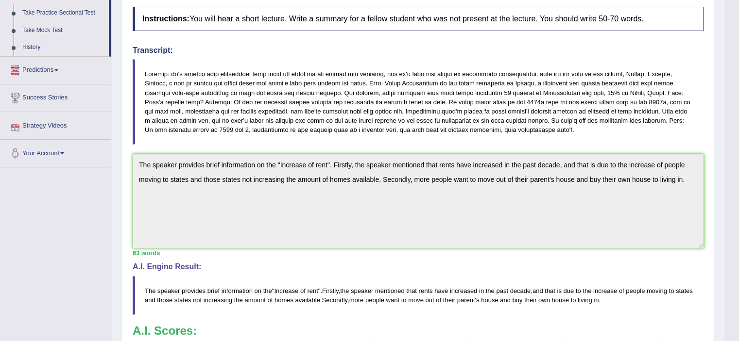
click at [52, 14] on link "Take Practice Sectional Test" at bounding box center [63, 12] width 91 height 17
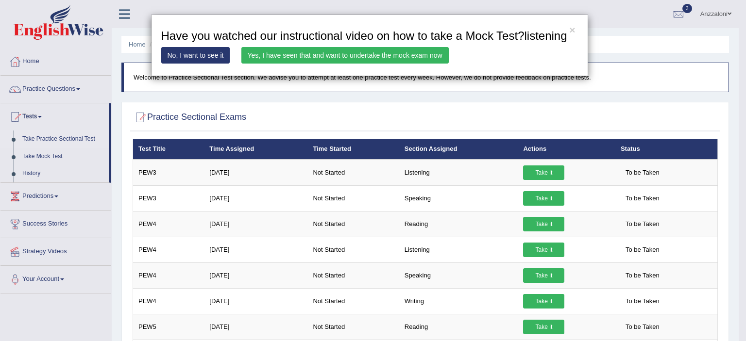
click at [383, 56] on link "Yes, I have seen that and want to undertake the mock exam now" at bounding box center [344, 55] width 207 height 17
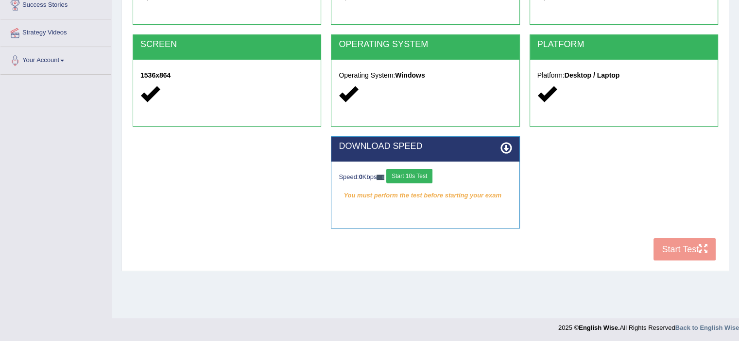
scroll to position [169, 0]
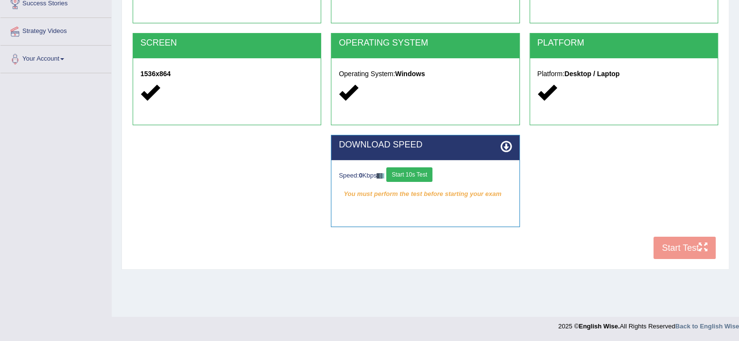
click at [414, 177] on button "Start 10s Test" at bounding box center [409, 175] width 46 height 15
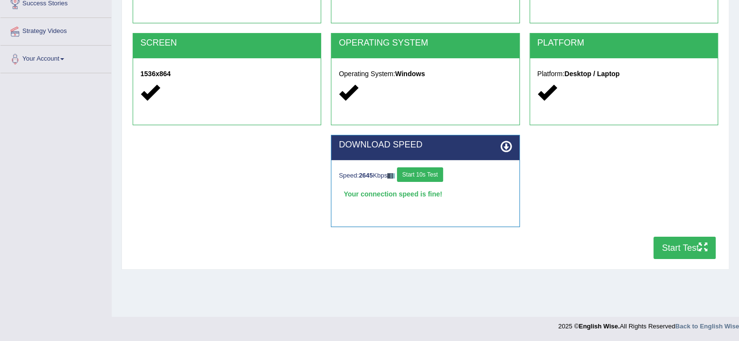
click at [678, 250] on button "Start Test" at bounding box center [684, 248] width 62 height 22
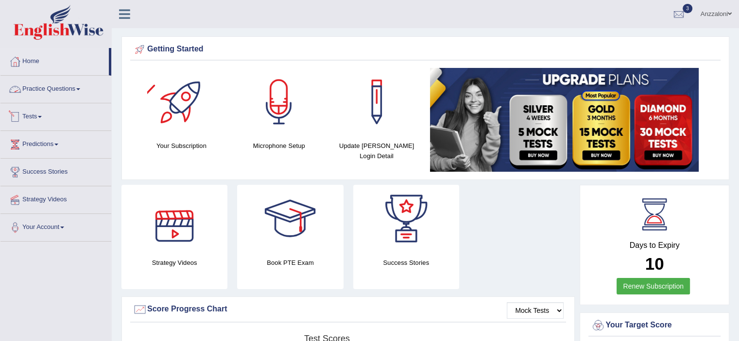
click at [70, 90] on link "Practice Questions" at bounding box center [55, 88] width 111 height 24
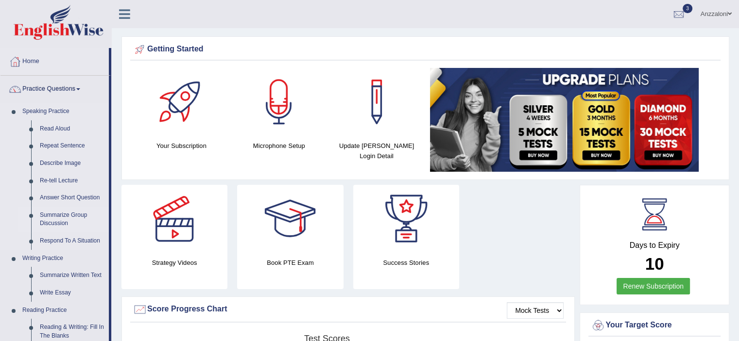
click at [60, 219] on link "Summarize Group Discussion" at bounding box center [71, 220] width 73 height 26
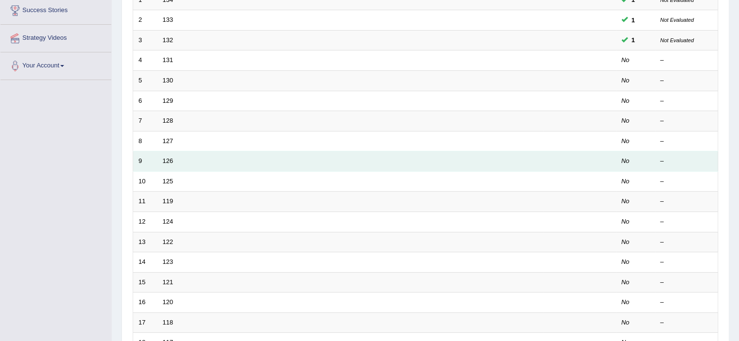
click at [167, 164] on td "126" at bounding box center [350, 162] width 386 height 20
click at [168, 161] on link "126" at bounding box center [168, 160] width 11 height 7
